Goal: Transaction & Acquisition: Download file/media

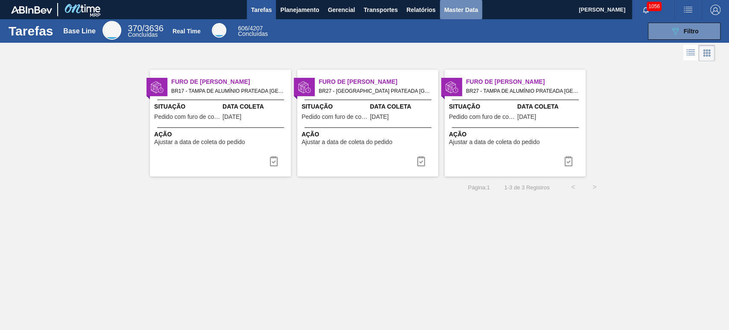
click at [471, 9] on span "Master Data" at bounding box center [461, 10] width 34 height 10
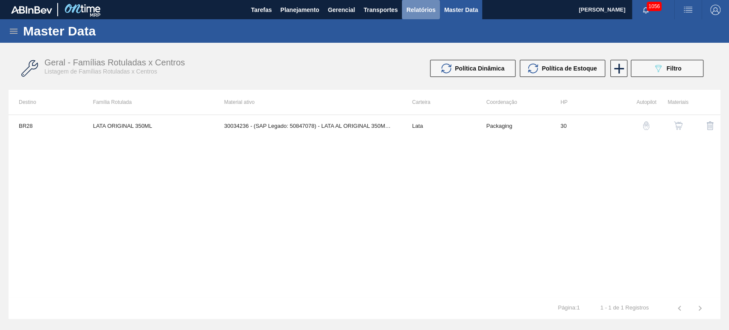
click at [426, 14] on span "Relatórios" at bounding box center [420, 10] width 29 height 10
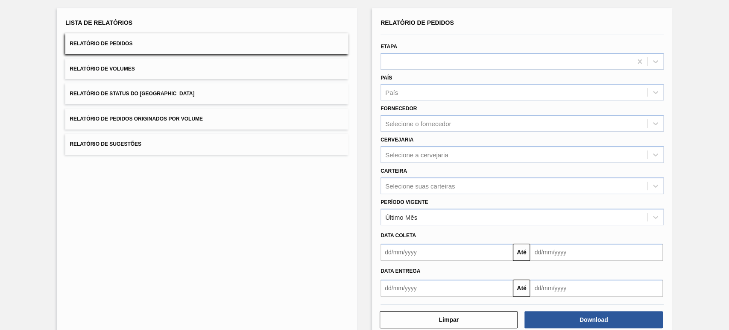
scroll to position [65, 0]
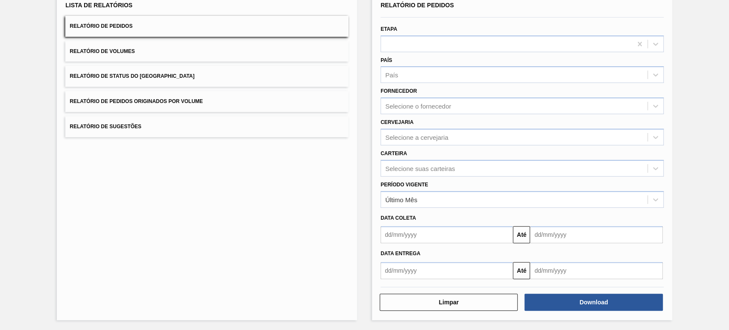
click at [410, 237] on input "text" at bounding box center [446, 234] width 132 height 17
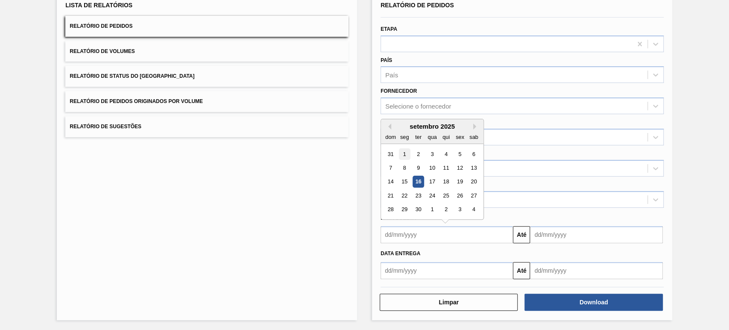
click at [400, 151] on div "1" at bounding box center [405, 154] width 12 height 12
type input "[DATE]"
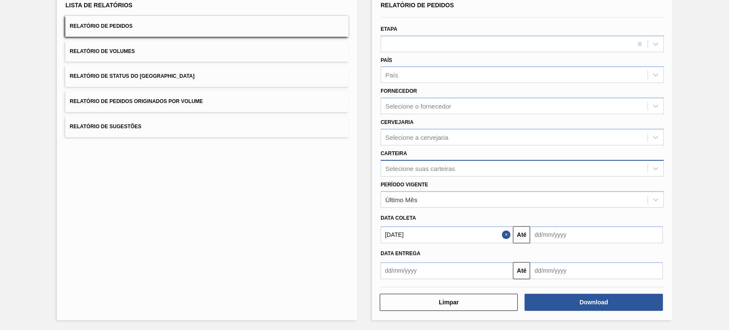
click at [403, 164] on div "Selecione suas carteiras" at bounding box center [420, 167] width 70 height 7
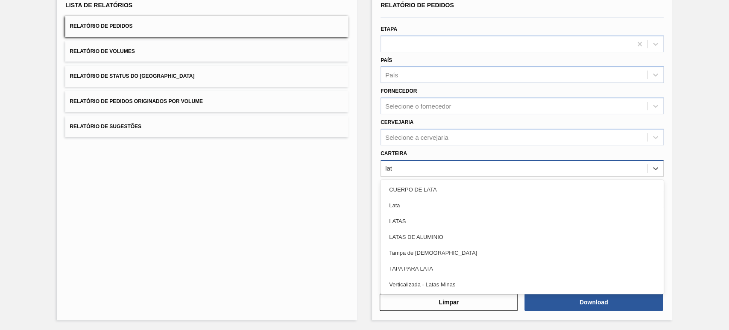
type input "lata"
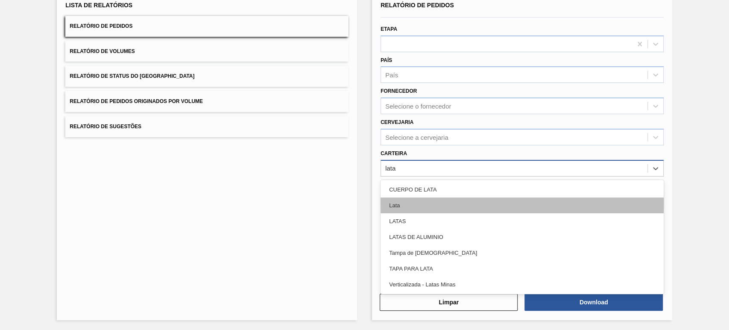
click at [400, 210] on div "Lata" at bounding box center [521, 205] width 283 height 16
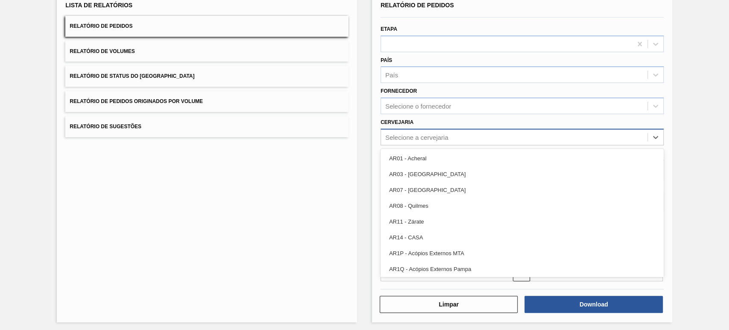
click at [410, 141] on div "Selecione a cervejaria" at bounding box center [514, 137] width 266 height 12
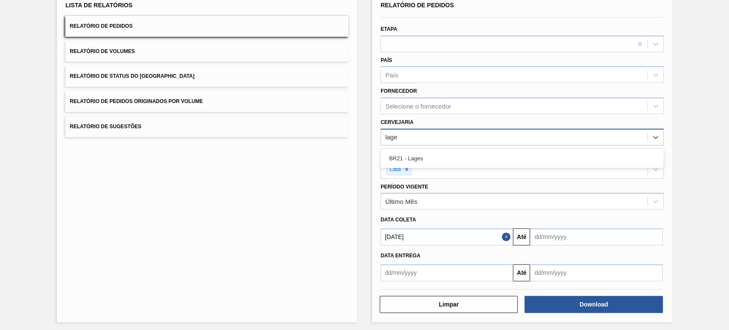
type input "lages"
click at [420, 158] on div "BR21 - Lages" at bounding box center [521, 158] width 283 height 16
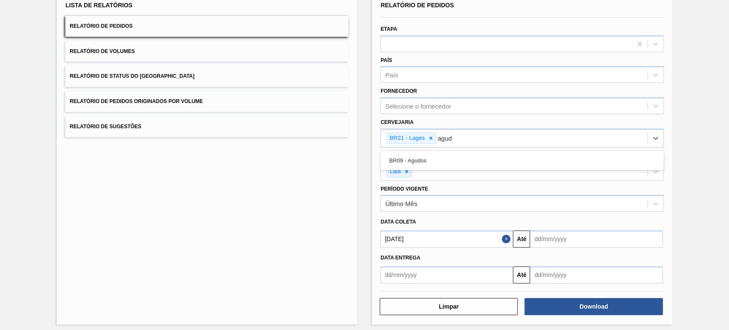
type input "agudo"
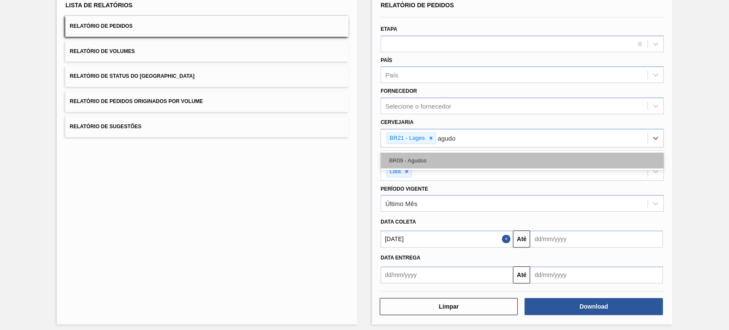
click at [420, 165] on div "BR09 - Agudos" at bounding box center [521, 160] width 283 height 16
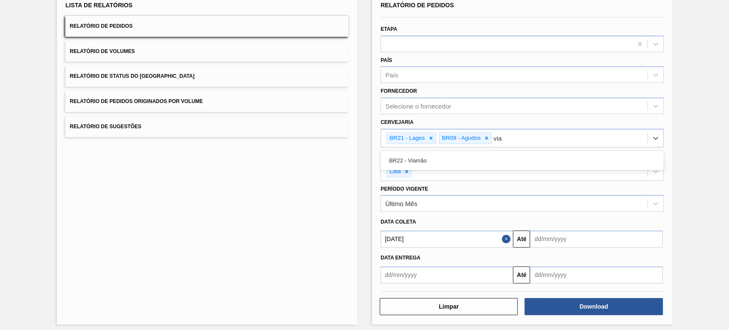
type input "viam"
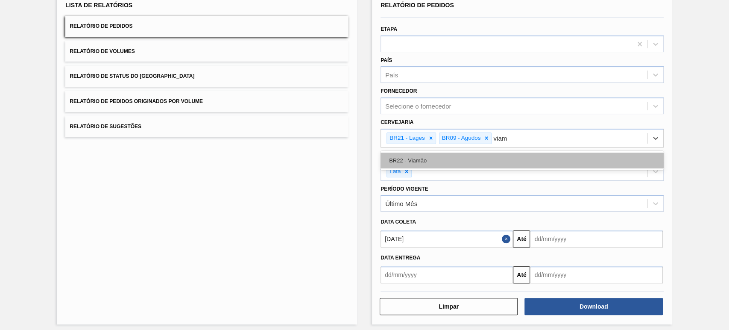
click at [429, 165] on div "BR22 - Viamão" at bounding box center [521, 160] width 283 height 16
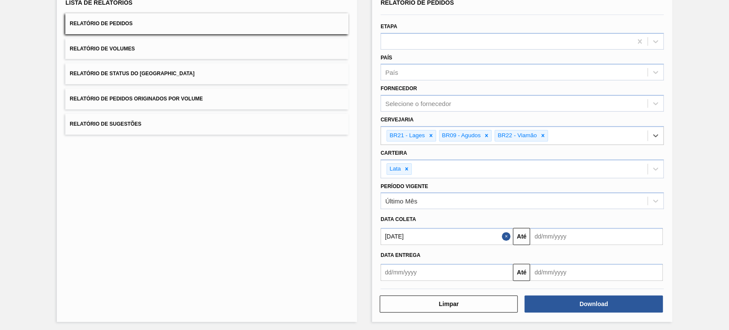
scroll to position [68, 0]
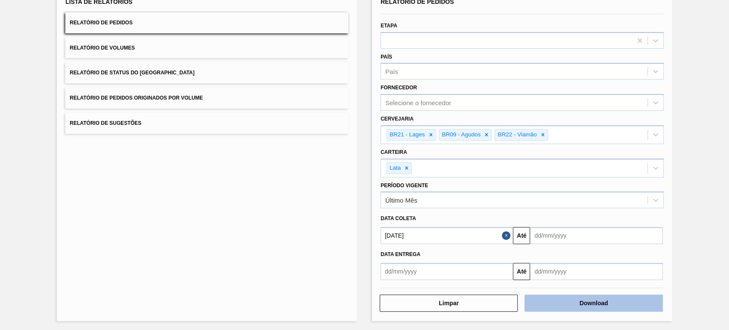
click at [598, 303] on button "Download" at bounding box center [593, 302] width 138 height 17
drag, startPoint x: 709, startPoint y: 47, endPoint x: 693, endPoint y: 50, distance: 16.6
click at [709, 47] on div "Lista de Relatórios Relatório de Pedidos Relatório de Volumes Relatório de Stat…" at bounding box center [364, 152] width 729 height 357
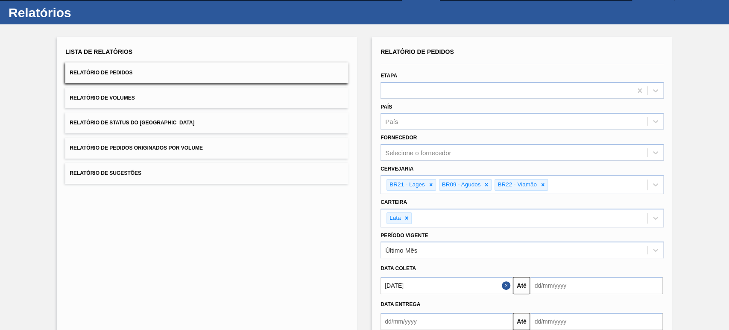
scroll to position [0, 0]
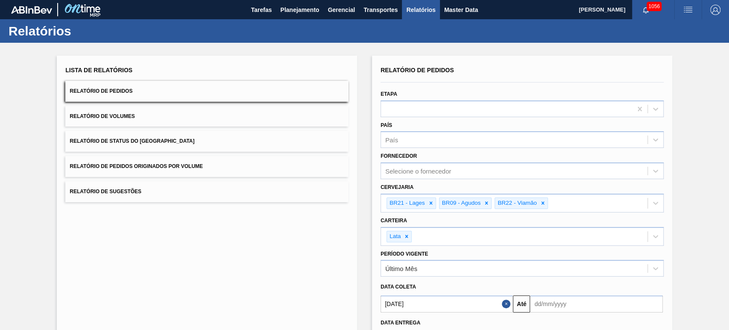
click at [92, 114] on span "Relatório de Volumes" at bounding box center [102, 116] width 65 height 6
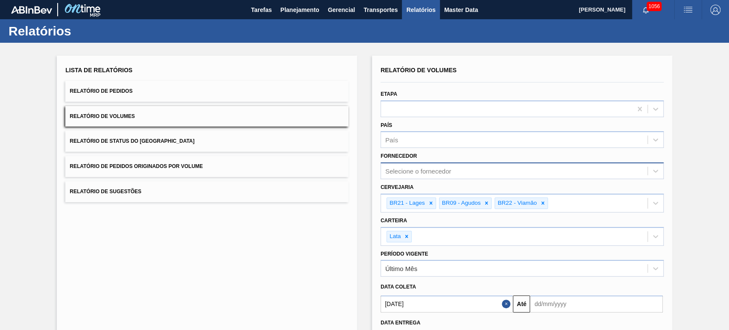
scroll to position [68, 0]
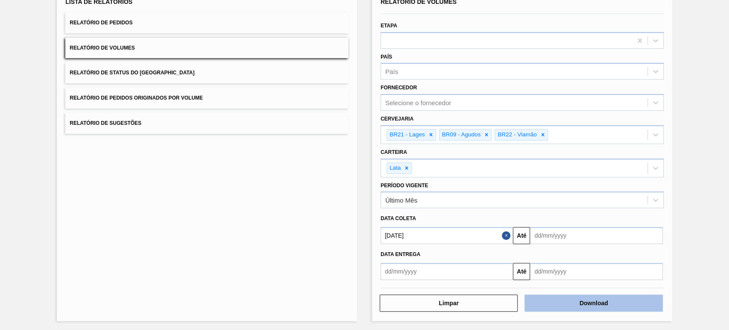
click at [574, 297] on button "Download" at bounding box center [593, 302] width 138 height 17
